Goal: Navigation & Orientation: Find specific page/section

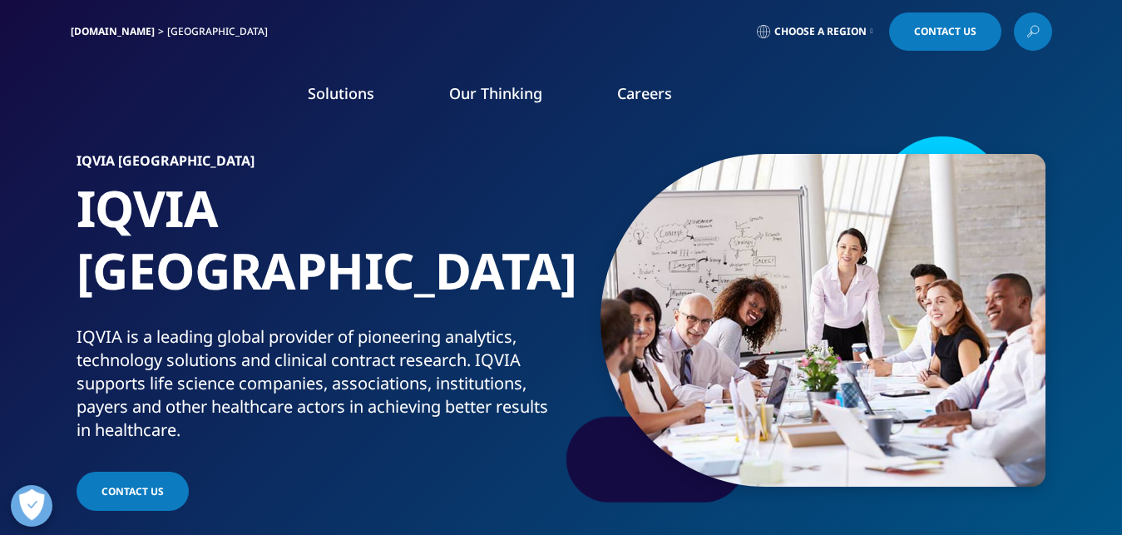
click at [639, 96] on link "Careers" at bounding box center [644, 93] width 55 height 20
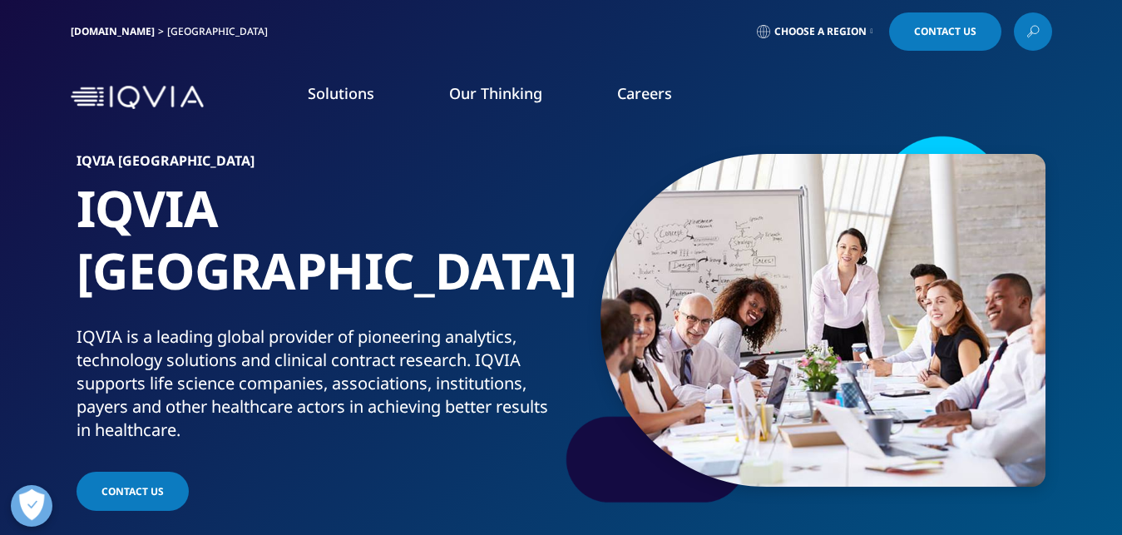
click at [1032, 42] on link at bounding box center [1033, 31] width 38 height 38
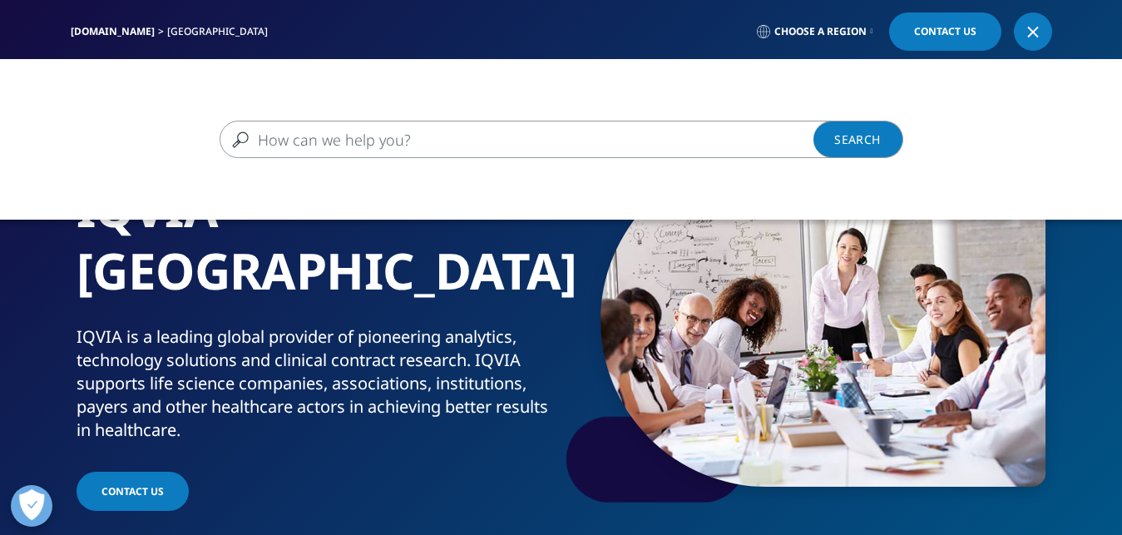
click at [516, 62] on div "Clear Search Loading" at bounding box center [561, 139] width 1122 height 161
click at [437, 37] on div "IQVIA.COM Germany Choose a region Contact Us" at bounding box center [561, 31] width 981 height 38
click at [1039, 33] on div at bounding box center [1032, 31] width 13 height 13
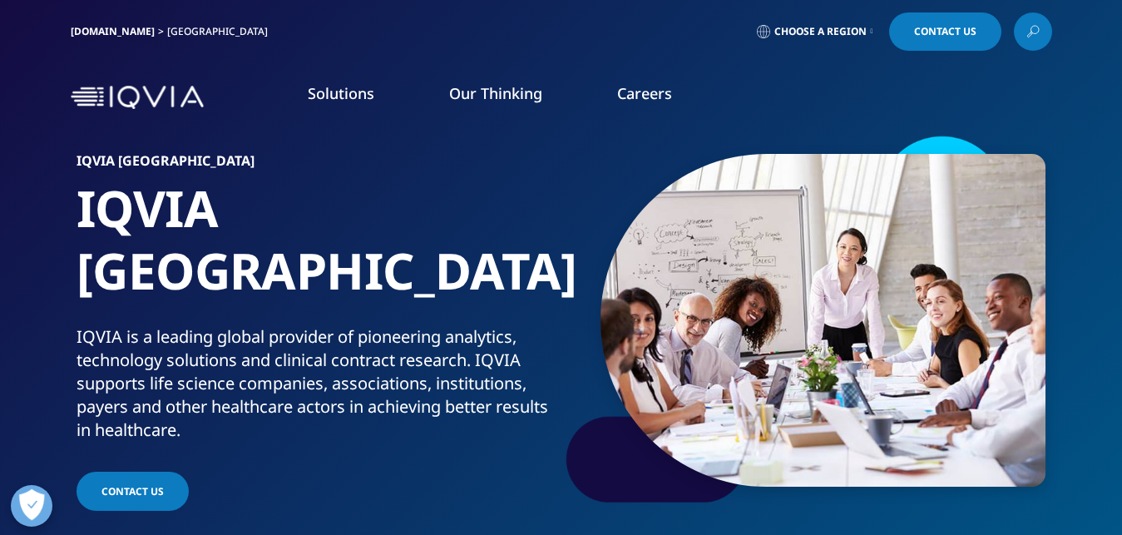
click at [659, 106] on li "Careers CAREER OPPORTUNITIES Give healthcare new impulses – together with us! F…" at bounding box center [645, 109] width 130 height 53
click at [651, 103] on link "Careers" at bounding box center [644, 93] width 55 height 20
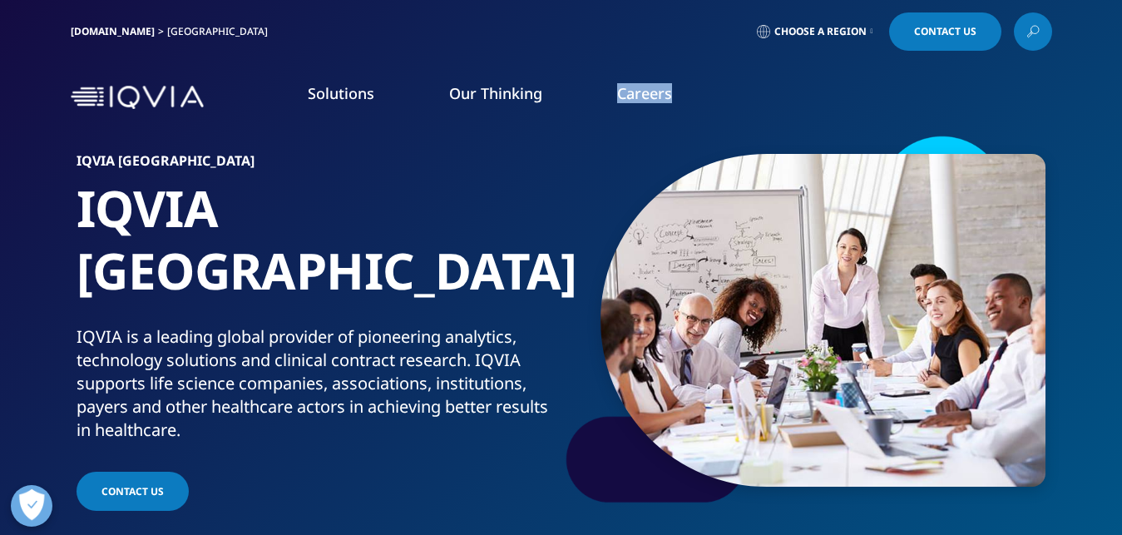
click at [651, 103] on link "Careers" at bounding box center [644, 93] width 55 height 20
click at [92, 267] on link "FURTHER INFORMATION" at bounding box center [154, 266] width 259 height 14
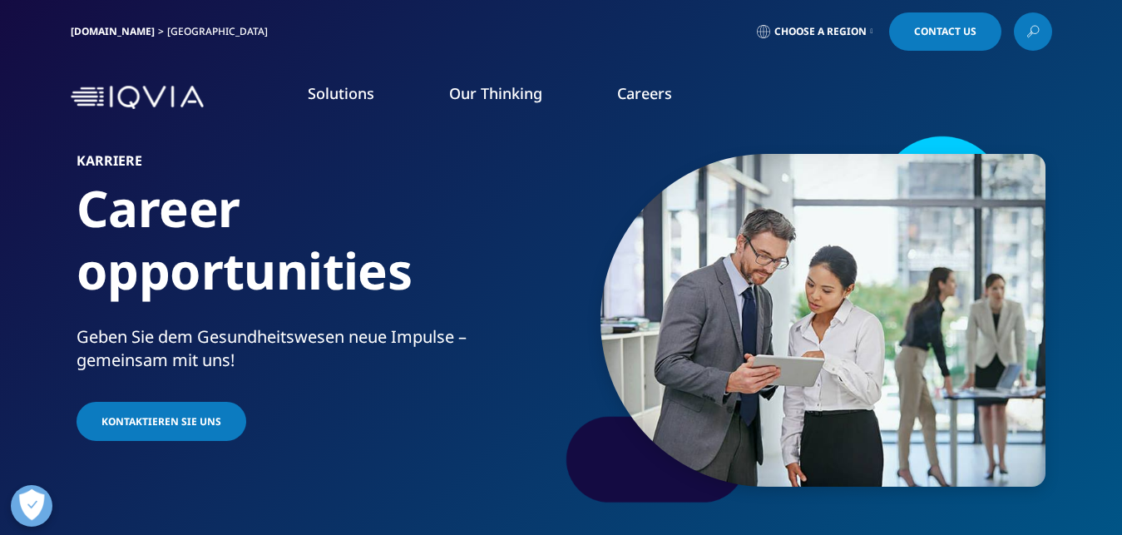
click at [1045, 30] on link at bounding box center [1033, 31] width 38 height 38
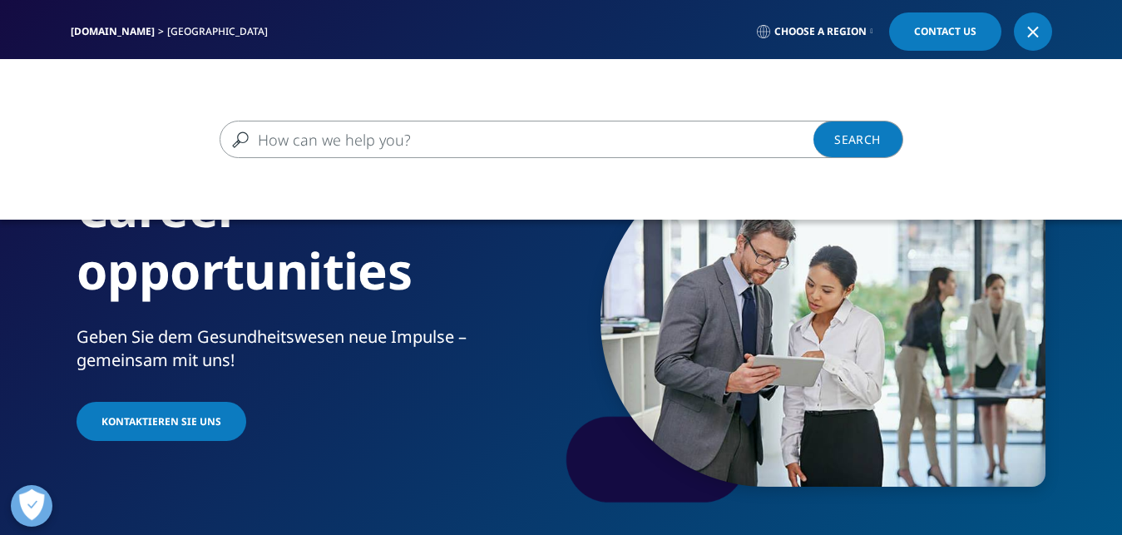
click at [103, 30] on link "[DOMAIN_NAME]" at bounding box center [113, 31] width 84 height 14
